Goal: Task Accomplishment & Management: Manage account settings

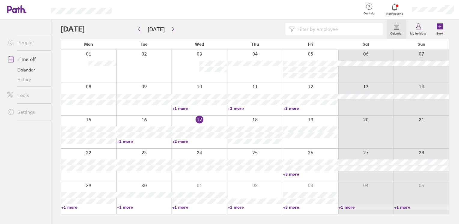
click at [180, 140] on link "+2 more" at bounding box center [199, 141] width 55 height 5
click at [295, 210] on div at bounding box center [311, 197] width 56 height 33
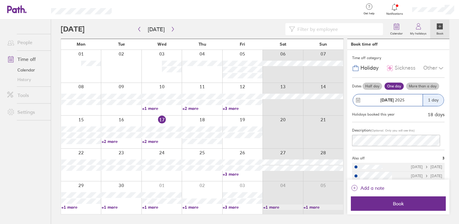
click at [229, 208] on link "+3 more" at bounding box center [243, 207] width 40 height 5
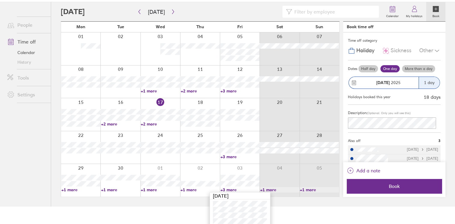
scroll to position [27, 0]
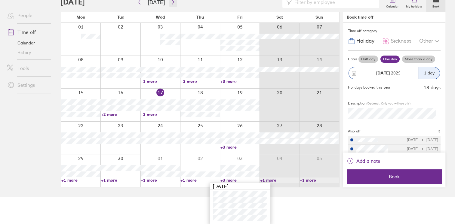
click at [170, 4] on button "button" at bounding box center [173, 2] width 8 height 10
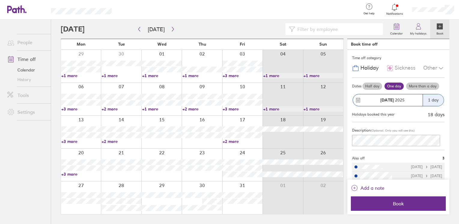
click at [76, 109] on link "+3 more" at bounding box center [81, 108] width 40 height 5
click at [20, 168] on ul "People Time off Calendar History Tools Settings" at bounding box center [25, 112] width 51 height 185
click at [109, 108] on link "+2 more" at bounding box center [122, 108] width 40 height 5
click at [54, 150] on div "Calendar My holidays Book [DATE] [DATE] Mon Tue Wed Thu Fri Sat Sun 29 30 01 02…" at bounding box center [255, 122] width 408 height 205
click at [228, 110] on link "+3 more" at bounding box center [243, 108] width 40 height 5
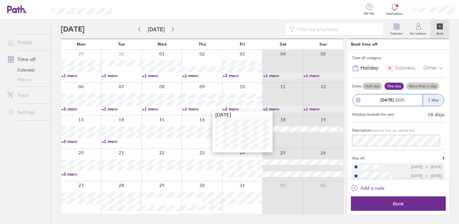
click at [26, 156] on ul "People Time off Calendar History Tools Settings" at bounding box center [25, 112] width 51 height 185
click at [69, 141] on link "+3 more" at bounding box center [81, 141] width 40 height 5
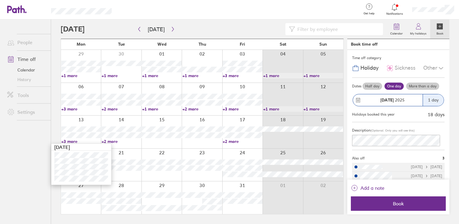
click at [30, 143] on ul "People Time off Calendar History Tools Settings" at bounding box center [25, 112] width 51 height 185
click at [112, 142] on link "+2 more" at bounding box center [122, 141] width 40 height 5
click at [50, 154] on ul "People Time off Calendar History Tools Settings" at bounding box center [25, 112] width 51 height 185
click at [72, 174] on link "+3 more" at bounding box center [81, 174] width 40 height 5
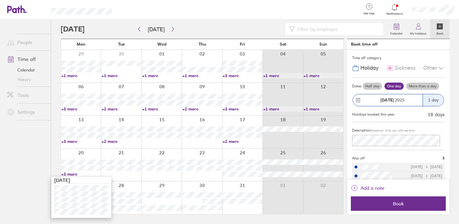
click at [30, 172] on ul "People Time off Calendar History Tools Settings" at bounding box center [25, 112] width 51 height 185
click at [172, 30] on icon "button" at bounding box center [173, 29] width 5 height 5
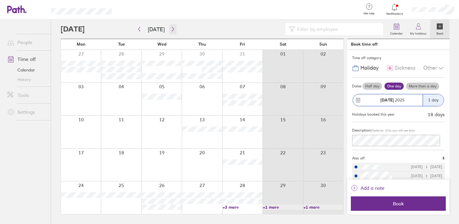
click at [173, 28] on icon "button" at bounding box center [173, 29] width 5 height 5
